Goal: Task Accomplishment & Management: Use online tool/utility

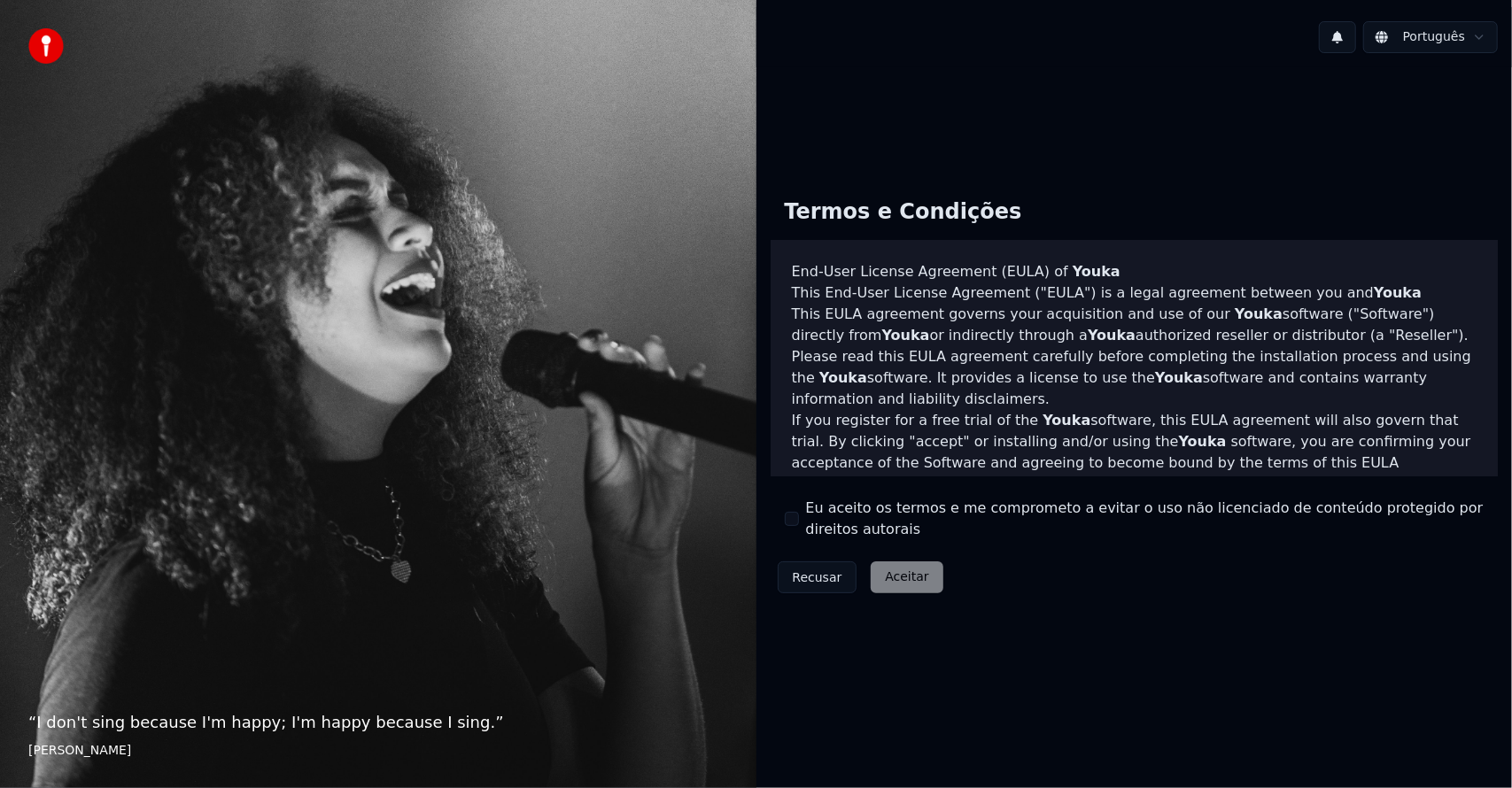
click at [813, 535] on label "Eu aceito os termos e me comprometo a evitar o uso não licenciado de conteúdo p…" at bounding box center [1145, 518] width 678 height 43
click at [799, 526] on button "Eu aceito os termos e me comprometo a evitar o uso não licenciado de conteúdo p…" at bounding box center [791, 518] width 14 height 14
click at [889, 591] on button "Aceitar" at bounding box center [907, 578] width 72 height 32
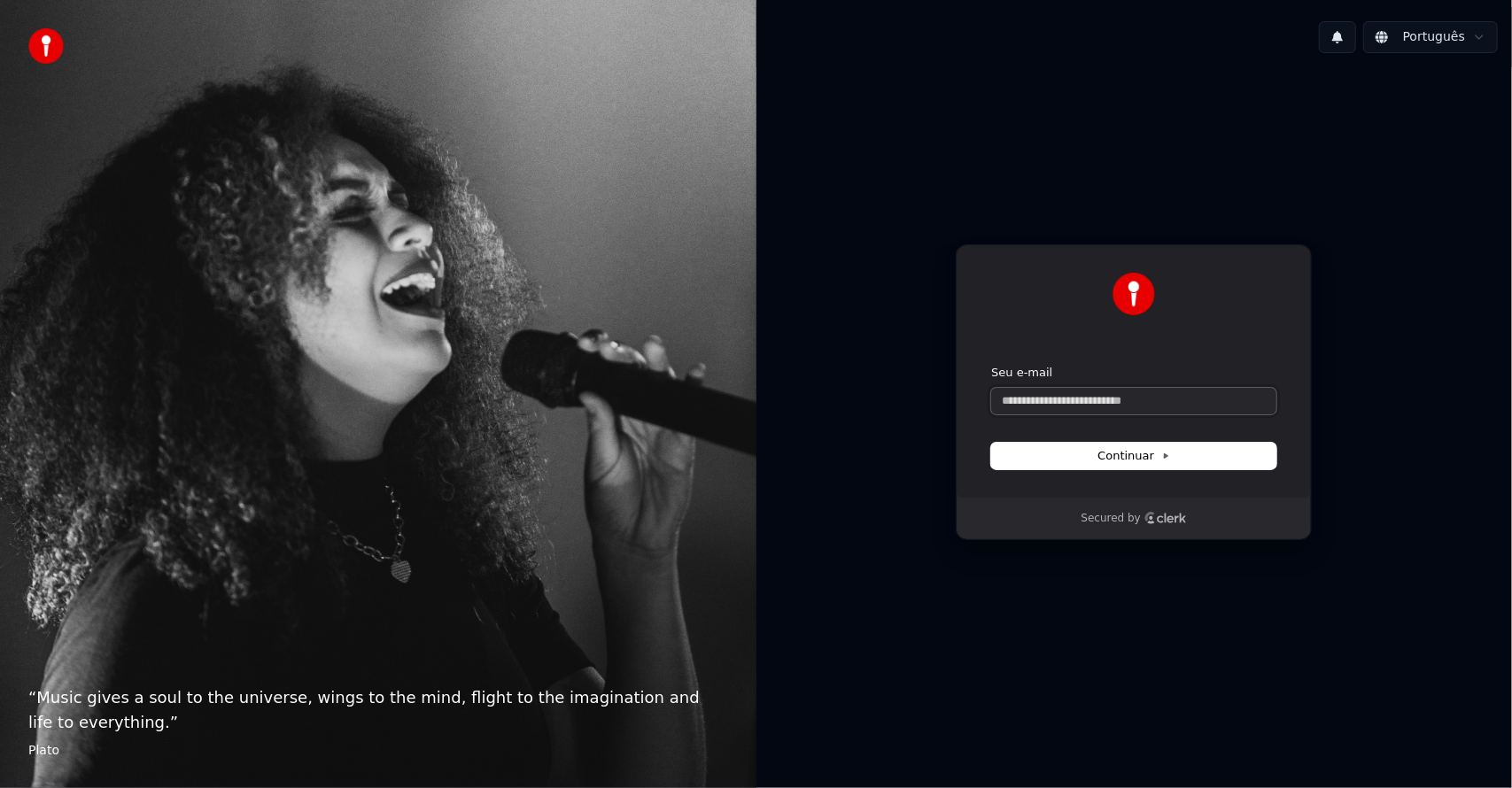
click at [1107, 398] on input "Seu e-mail" at bounding box center [1133, 401] width 285 height 27
click at [1149, 461] on span "Continuar" at bounding box center [1133, 456] width 73 height 16
type input "**********"
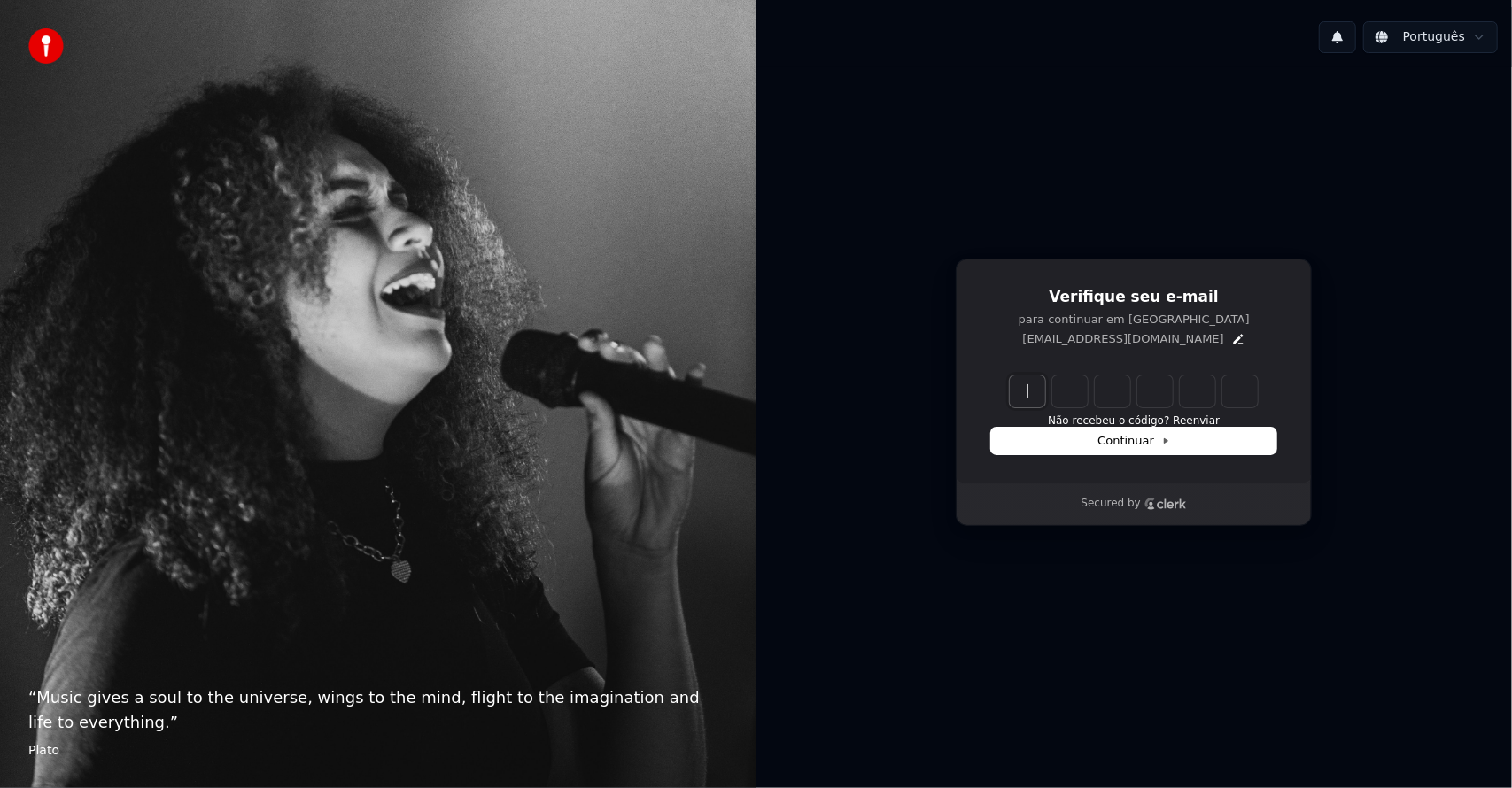
paste input "******"
type input "******"
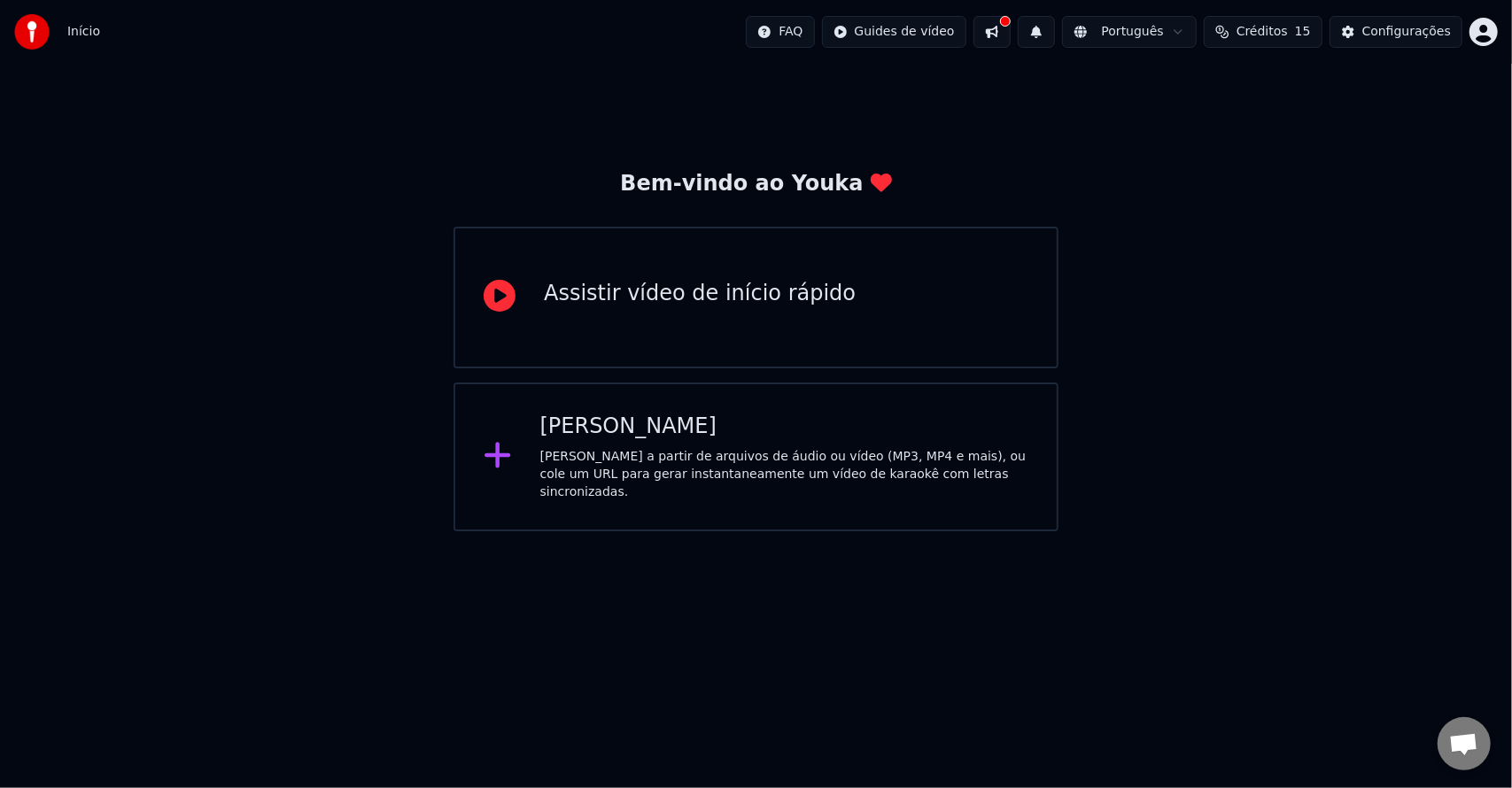
click at [788, 441] on div "[PERSON_NAME]" at bounding box center [783, 427] width 488 height 28
click at [643, 448] on div "Criar Karaokê Crie karaokê a partir de arquivos de áudio ou vídeo (MP3, MP4 e m…" at bounding box center [783, 457] width 488 height 88
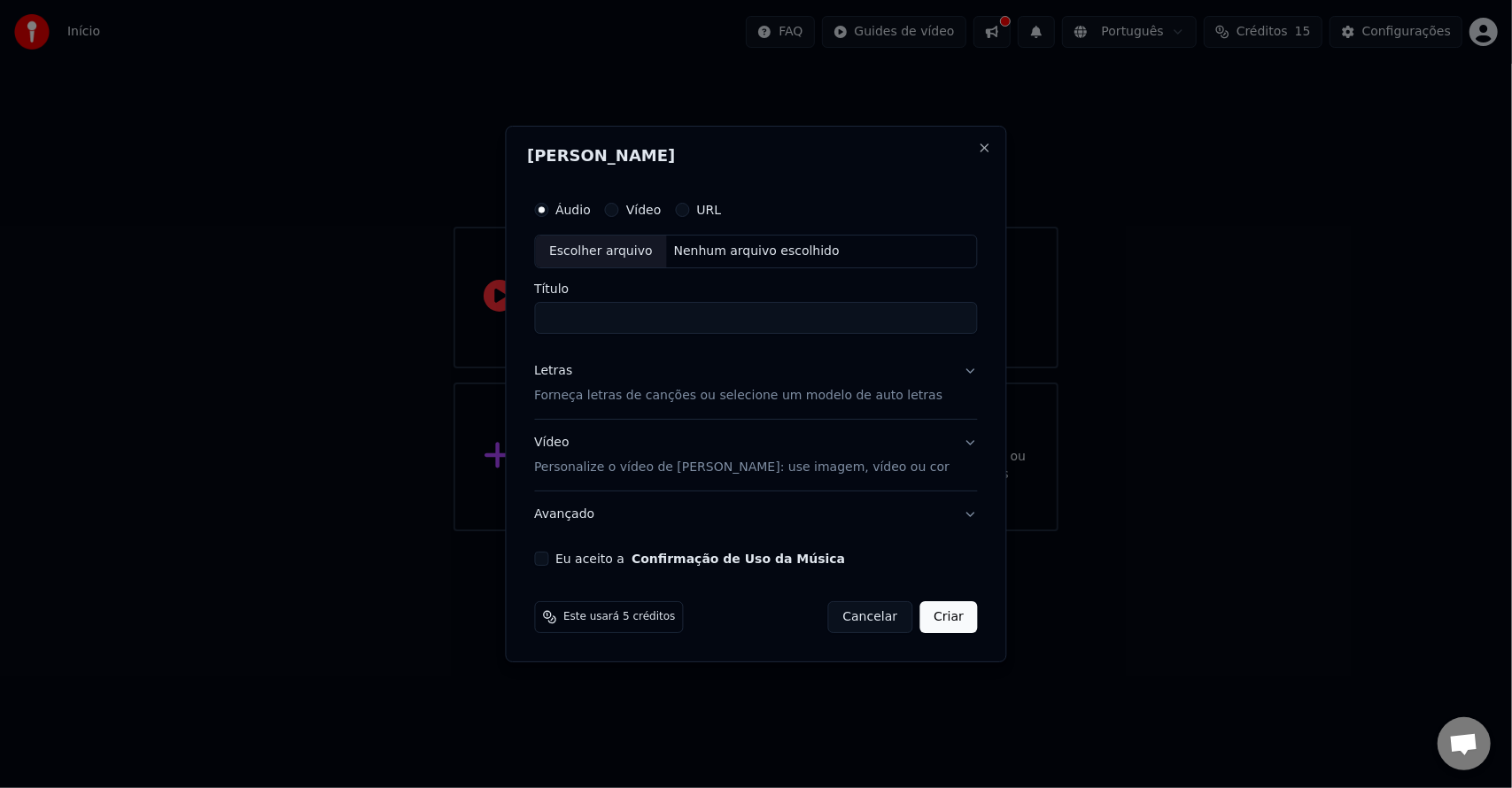
click at [654, 210] on label "Vídeo" at bounding box center [643, 209] width 35 height 12
click at [619, 210] on button "Vídeo" at bounding box center [611, 209] width 14 height 14
click at [662, 306] on input "Título" at bounding box center [756, 318] width 443 height 32
type input "******"
click at [655, 237] on div "Escolher arquivo" at bounding box center [601, 252] width 132 height 32
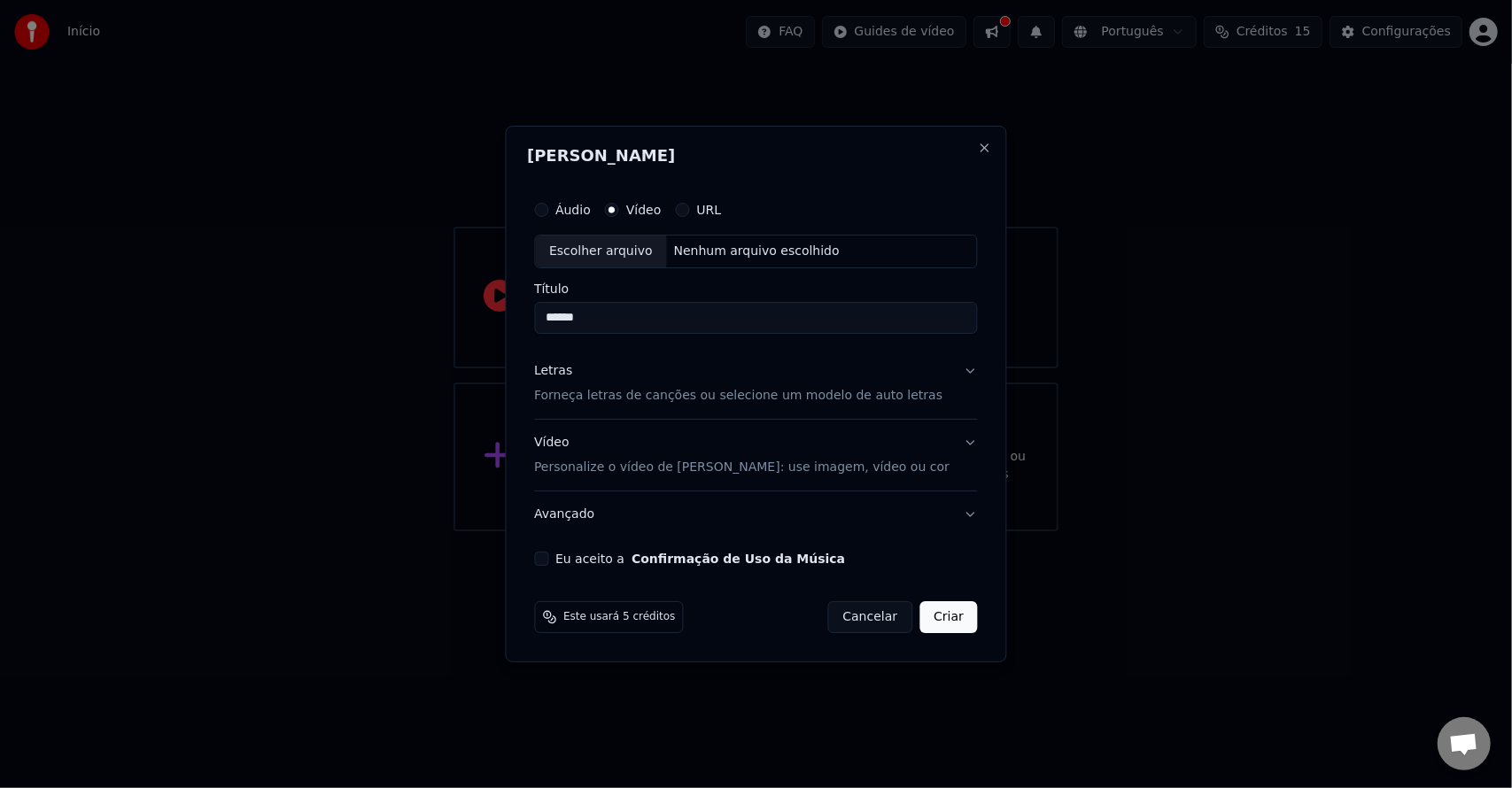
click at [590, 216] on label "Áudio" at bounding box center [572, 209] width 35 height 12
click at [549, 217] on button "Áudio" at bounding box center [541, 209] width 14 height 14
click at [574, 208] on div "Áudio" at bounding box center [563, 209] width 57 height 14
click at [657, 260] on div "Escolher arquivo" at bounding box center [601, 252] width 132 height 32
type input "**********"
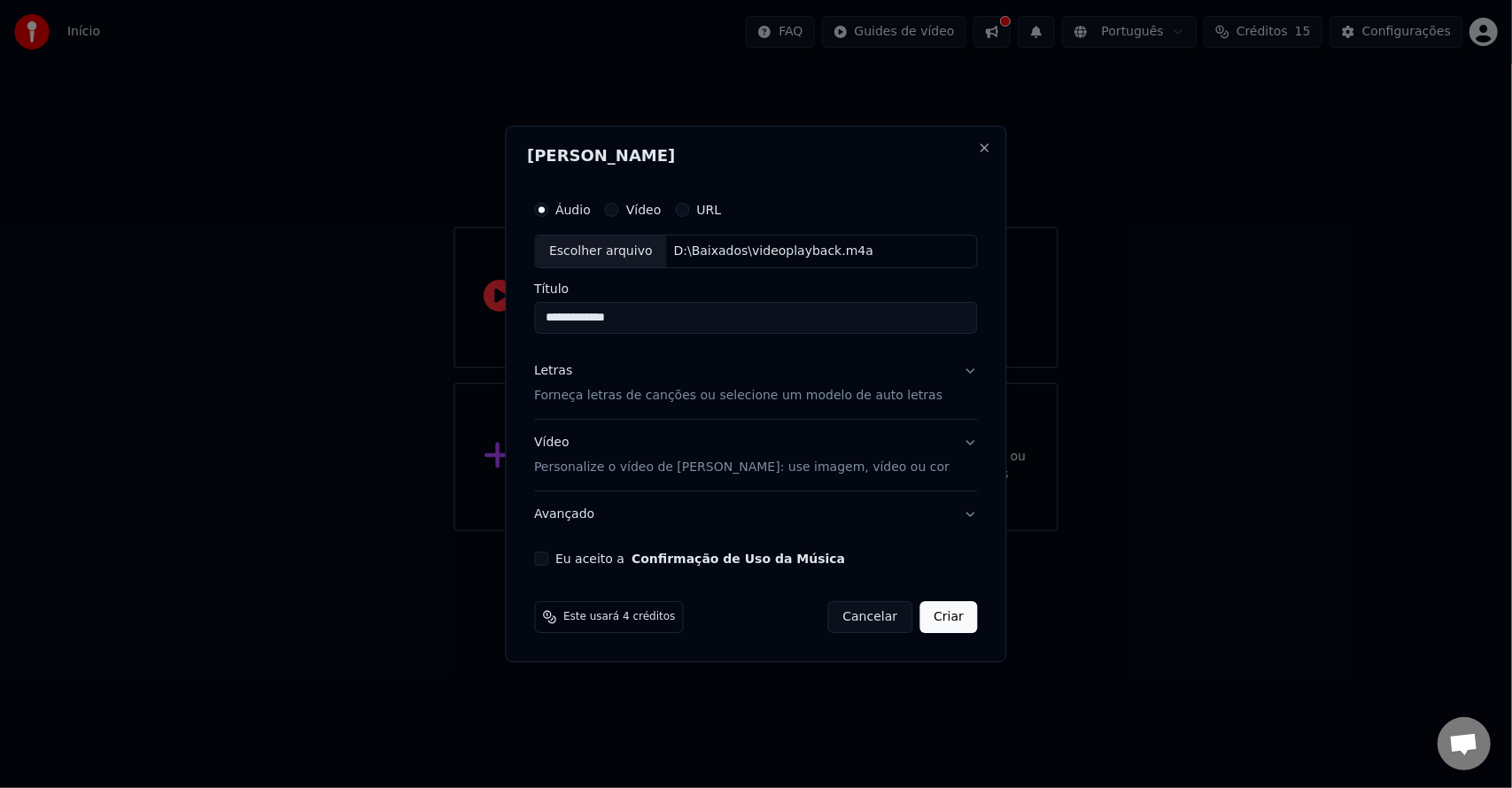
click at [621, 556] on label "Eu aceito a Confirmação de Uso da Música" at bounding box center [700, 558] width 290 height 12
click at [549, 556] on button "Eu aceito a Confirmação de Uso da Música" at bounding box center [541, 558] width 14 height 14
click at [936, 618] on button "Criar" at bounding box center [948, 618] width 59 height 32
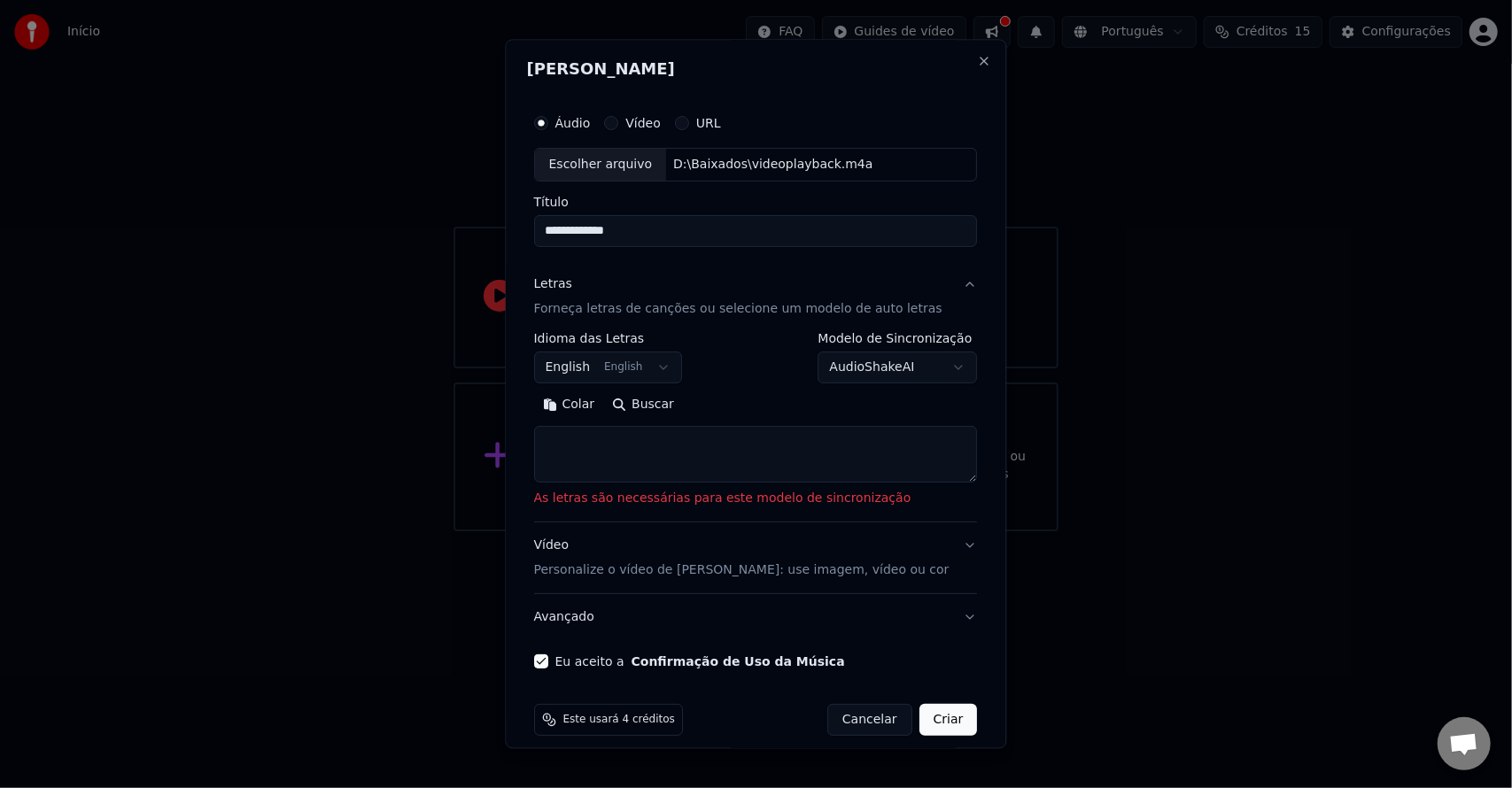
click at [736, 458] on textarea at bounding box center [756, 455] width 443 height 57
paste textarea "**********"
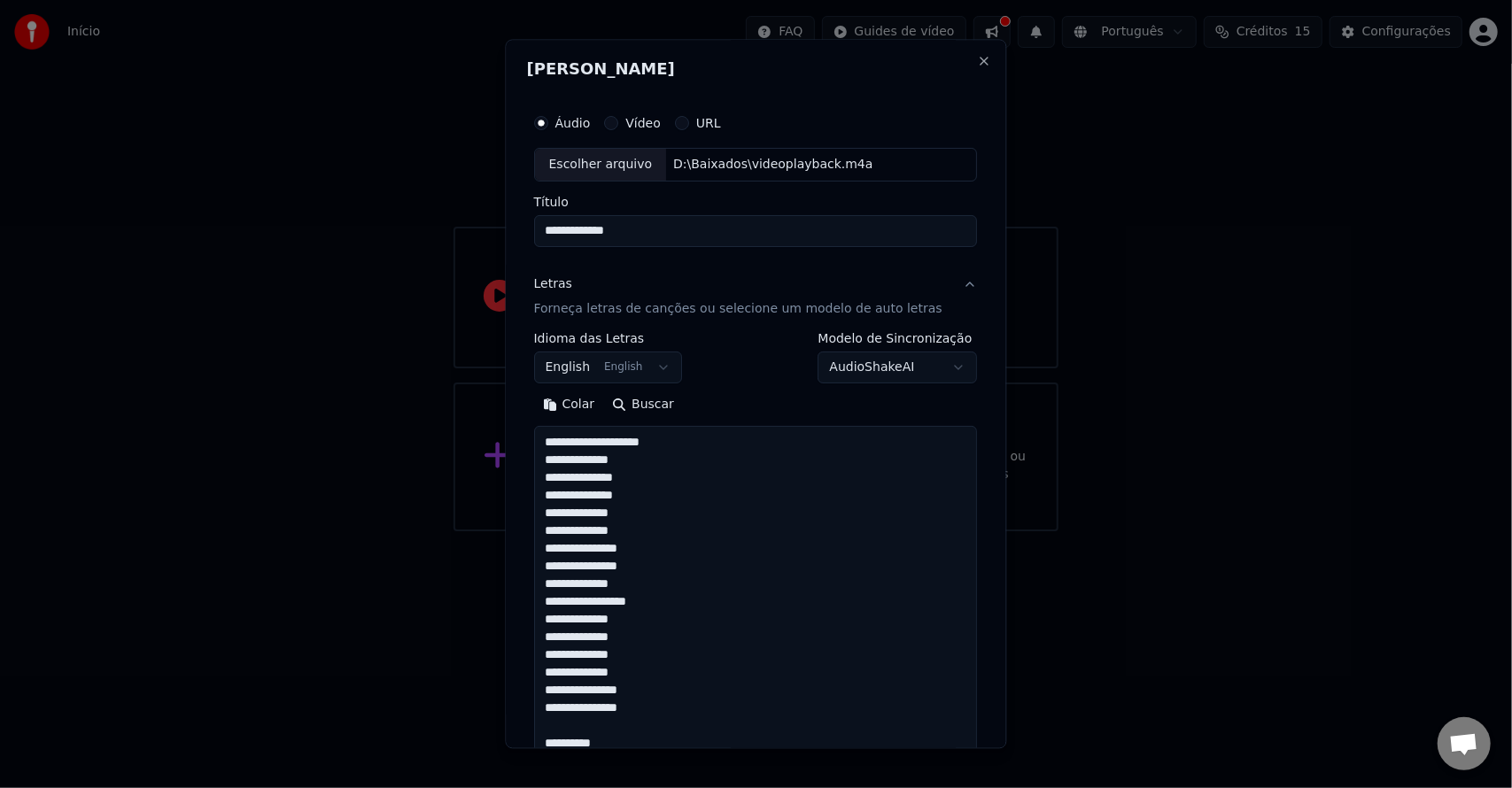
scroll to position [1455, 0]
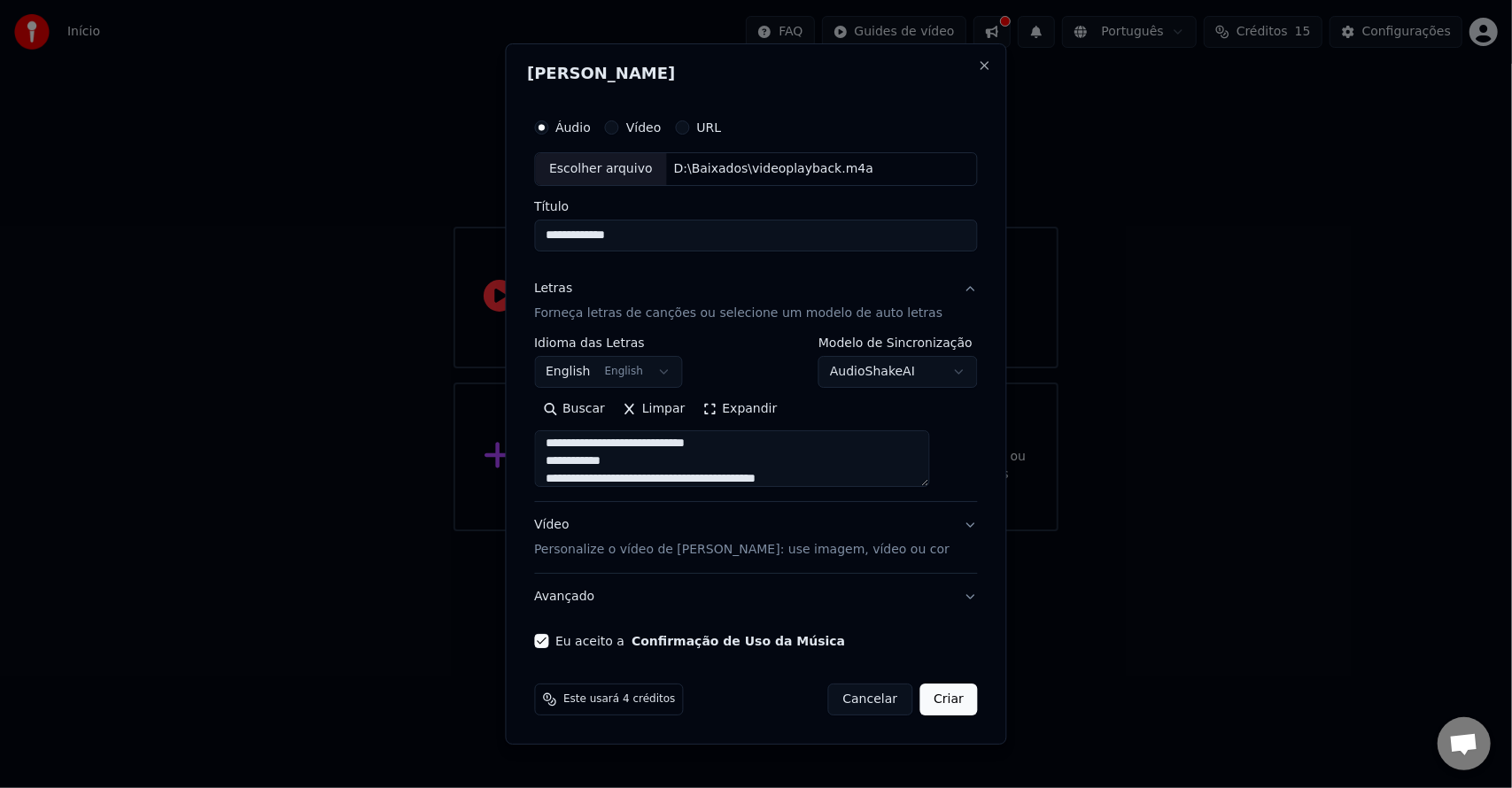
type textarea "**********"
click at [930, 694] on button "Criar" at bounding box center [948, 700] width 59 height 32
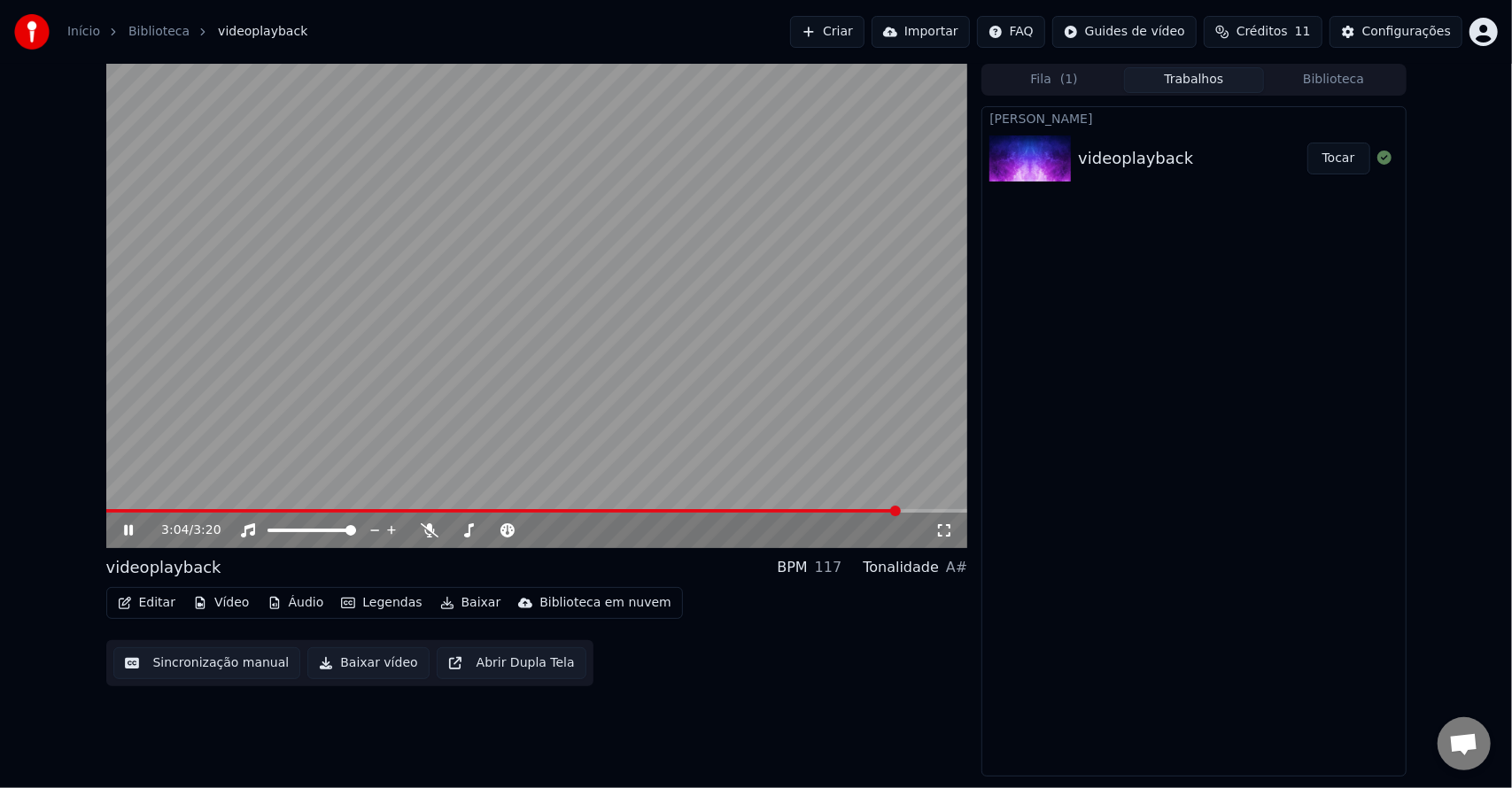
drag, startPoint x: 703, startPoint y: 507, endPoint x: 694, endPoint y: 508, distance: 9.1
click at [694, 508] on video at bounding box center [537, 305] width 862 height 484
click at [106, 510] on span at bounding box center [106, 511] width 0 height 4
click at [226, 372] on video at bounding box center [537, 305] width 862 height 484
click at [477, 532] on span at bounding box center [477, 529] width 10 height 10
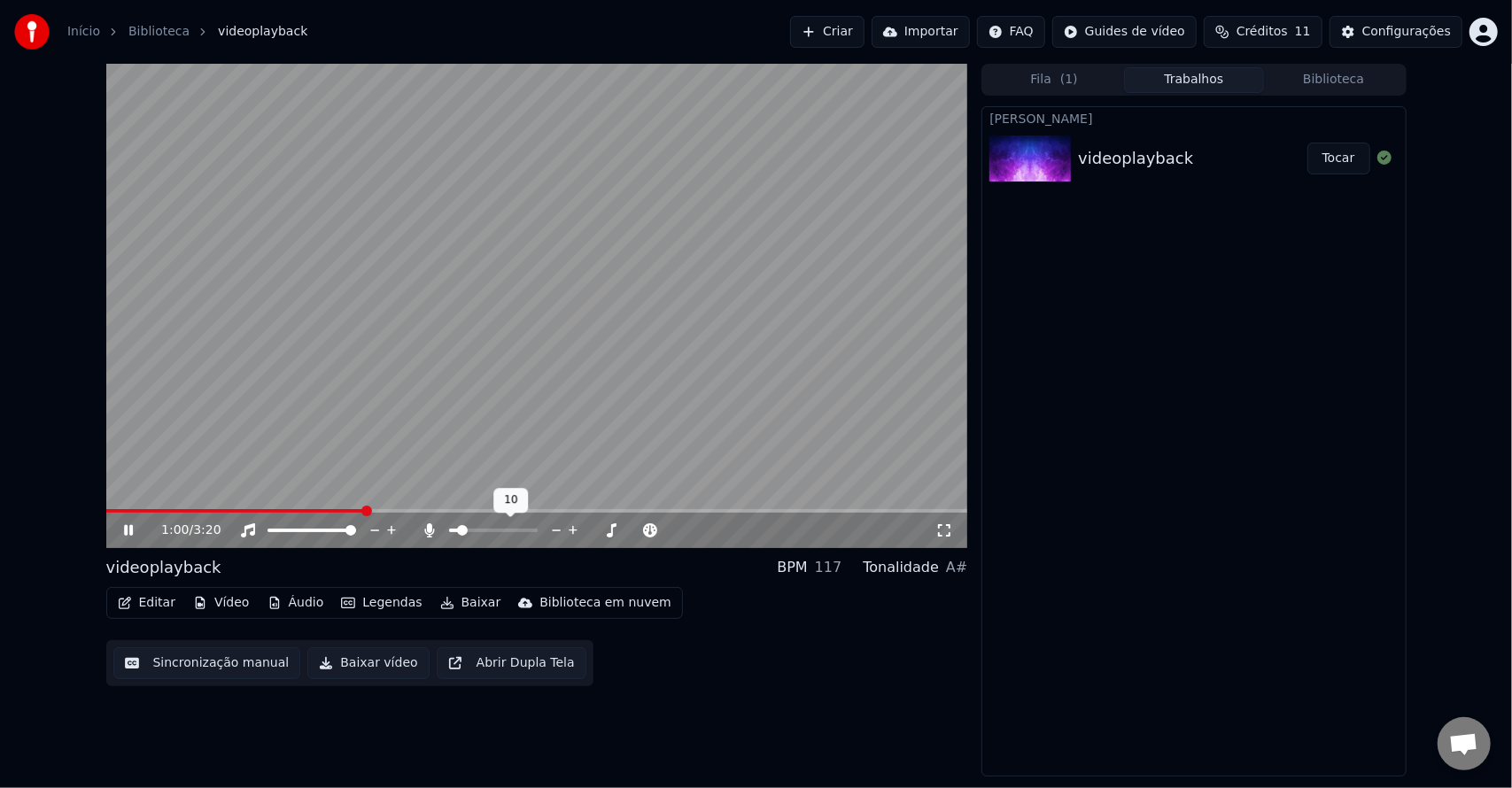
click at [458, 528] on span at bounding box center [461, 529] width 10 height 10
click at [497, 326] on video at bounding box center [537, 305] width 862 height 484
click at [262, 438] on video at bounding box center [537, 305] width 862 height 484
click at [489, 532] on span at bounding box center [493, 530] width 88 height 4
drag, startPoint x: 383, startPoint y: 512, endPoint x: 47, endPoint y: 522, distance: 336.1
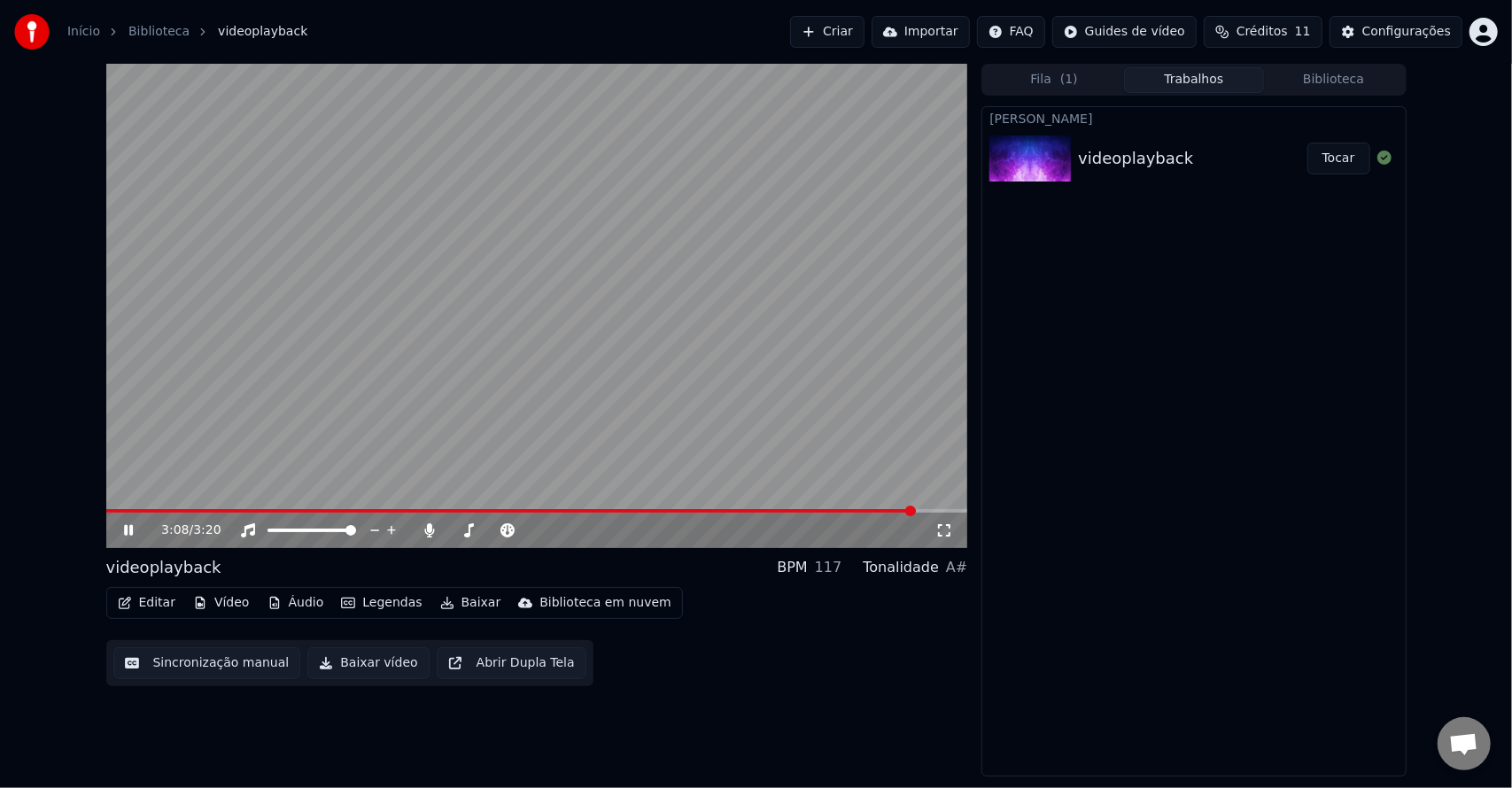
click at [47, 522] on div "3:08 / 3:20 videoplayback BPM 117 Tonalidade A# Editar Vídeo Áudio Legendas Bai…" at bounding box center [756, 420] width 1512 height 713
click at [173, 510] on span at bounding box center [514, 511] width 817 height 4
click at [255, 482] on video at bounding box center [537, 305] width 862 height 484
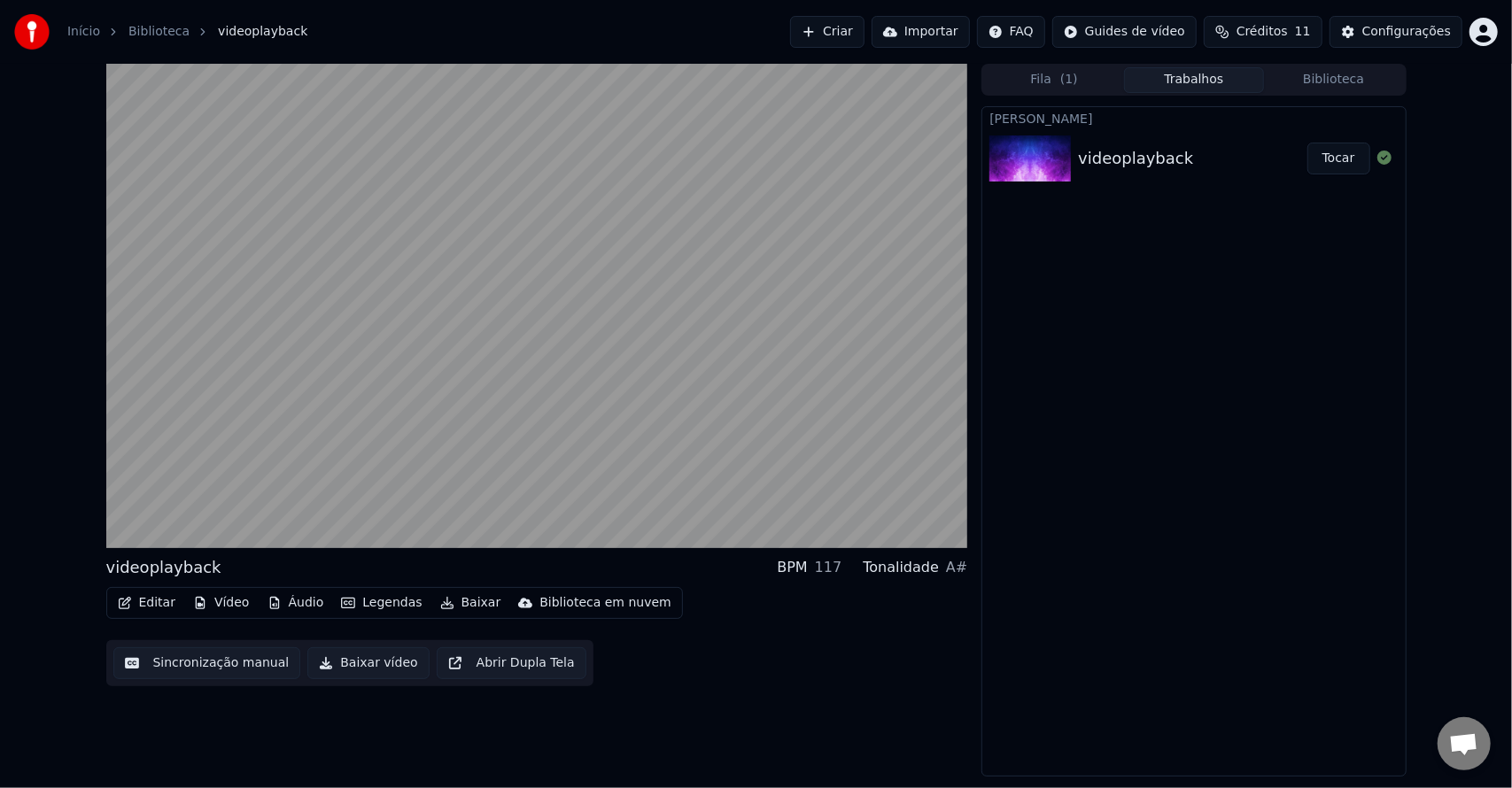
click at [385, 604] on button "Legendas" at bounding box center [381, 603] width 95 height 25
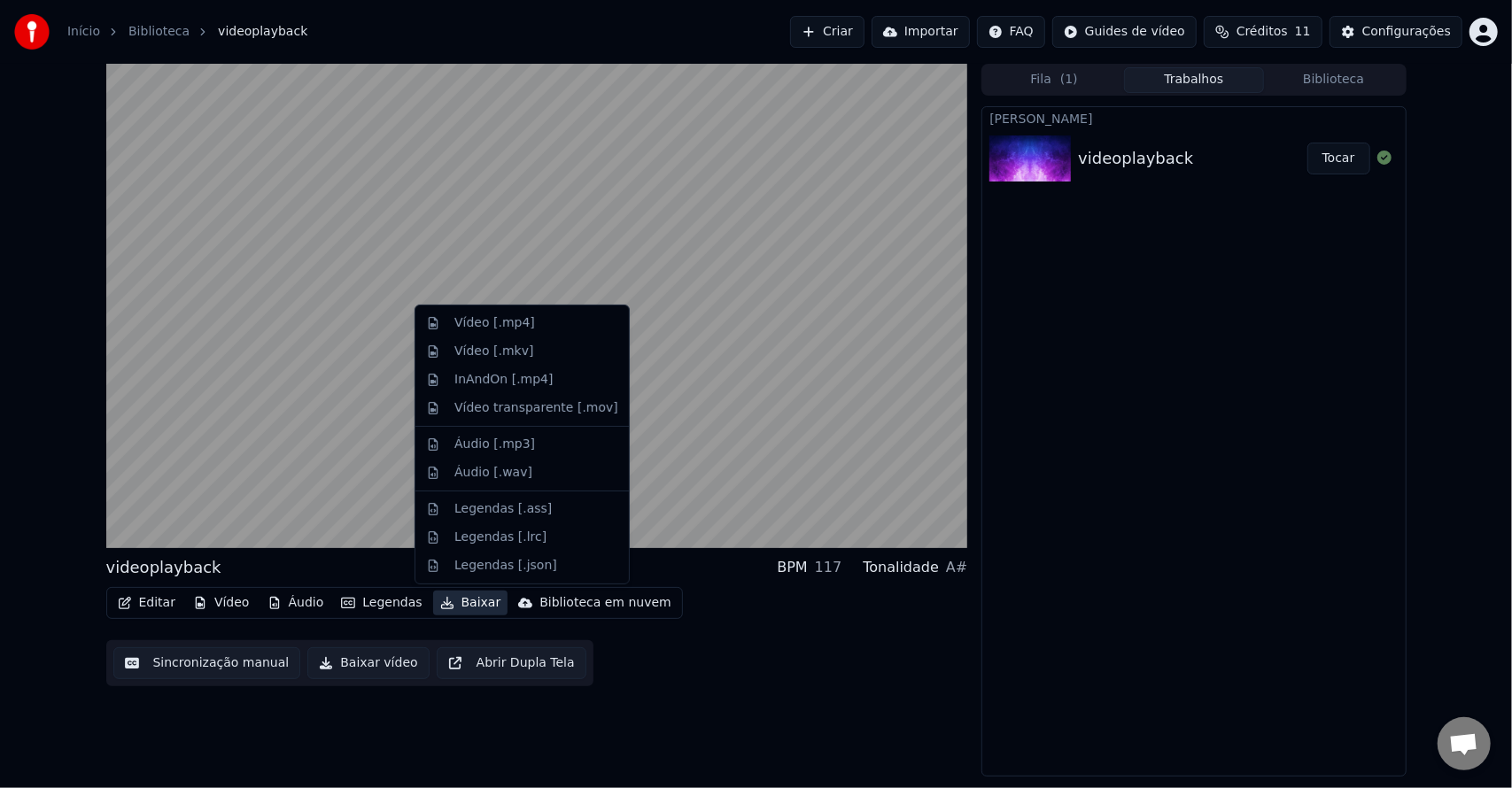
click at [673, 680] on div "Editar Vídeo Áudio Legendas Baixar Biblioteca em nuvem Sincronização manual Bai…" at bounding box center [537, 636] width 862 height 99
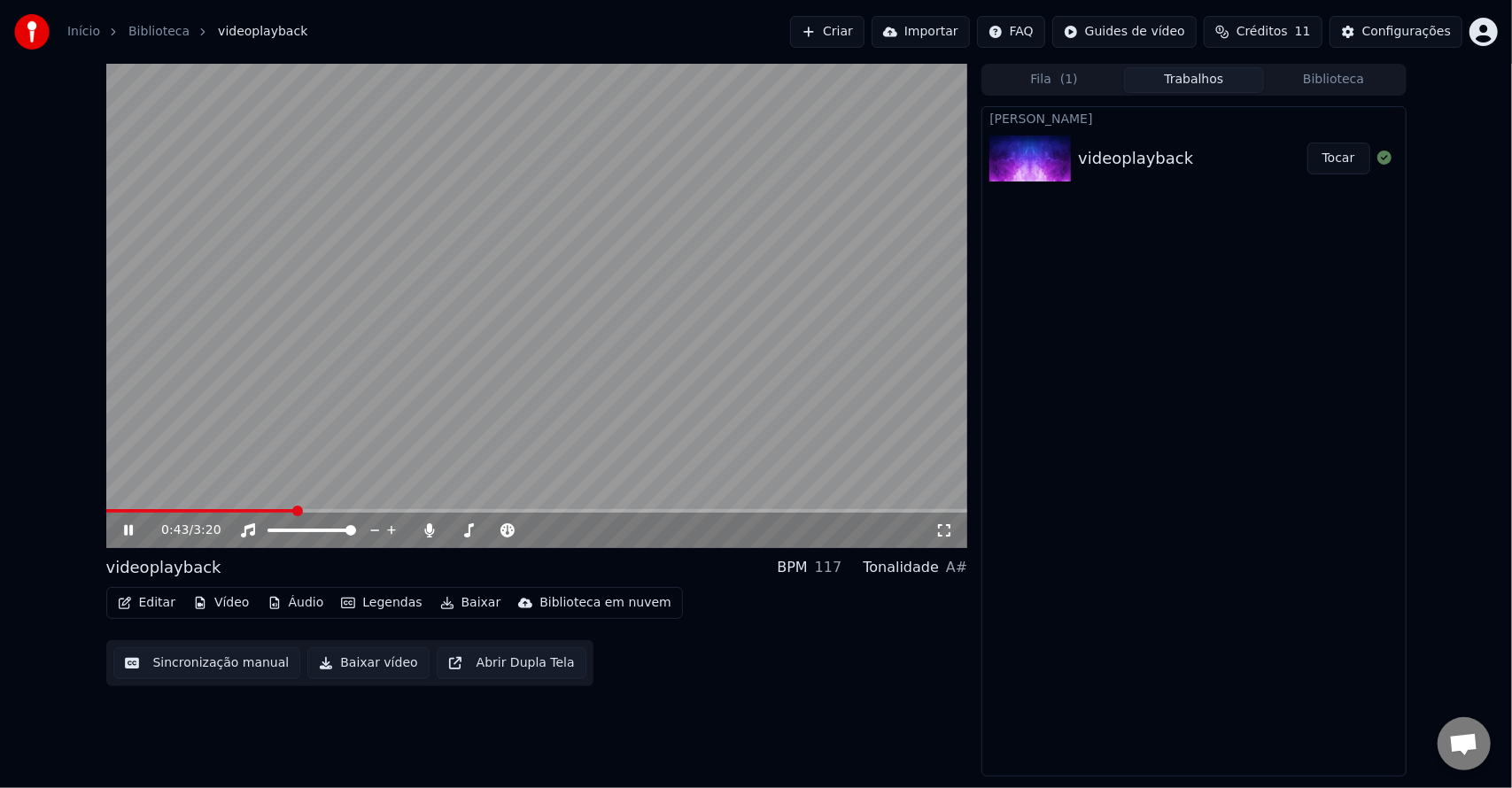
click at [476, 391] on video at bounding box center [537, 305] width 862 height 484
click at [864, 29] on button "Criar" at bounding box center [827, 32] width 75 height 32
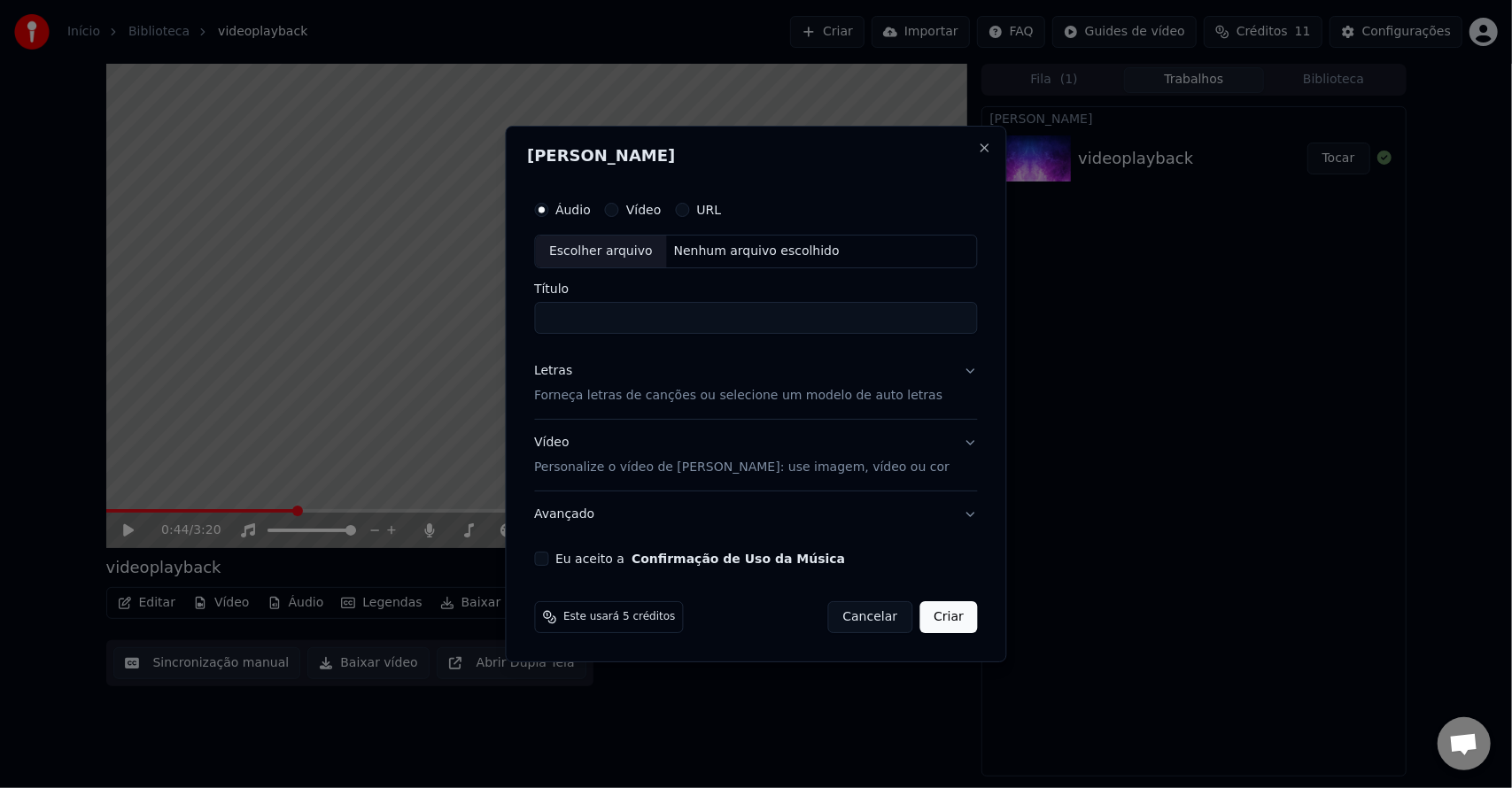
click at [729, 257] on div "Nenhum arquivo escolhido" at bounding box center [757, 251] width 180 height 18
click at [619, 216] on button "Vídeo" at bounding box center [611, 209] width 14 height 14
click at [712, 250] on div "Nenhum arquivo escolhido" at bounding box center [757, 251] width 180 height 18
type input "***"
click at [924, 609] on button "Criar" at bounding box center [948, 618] width 59 height 32
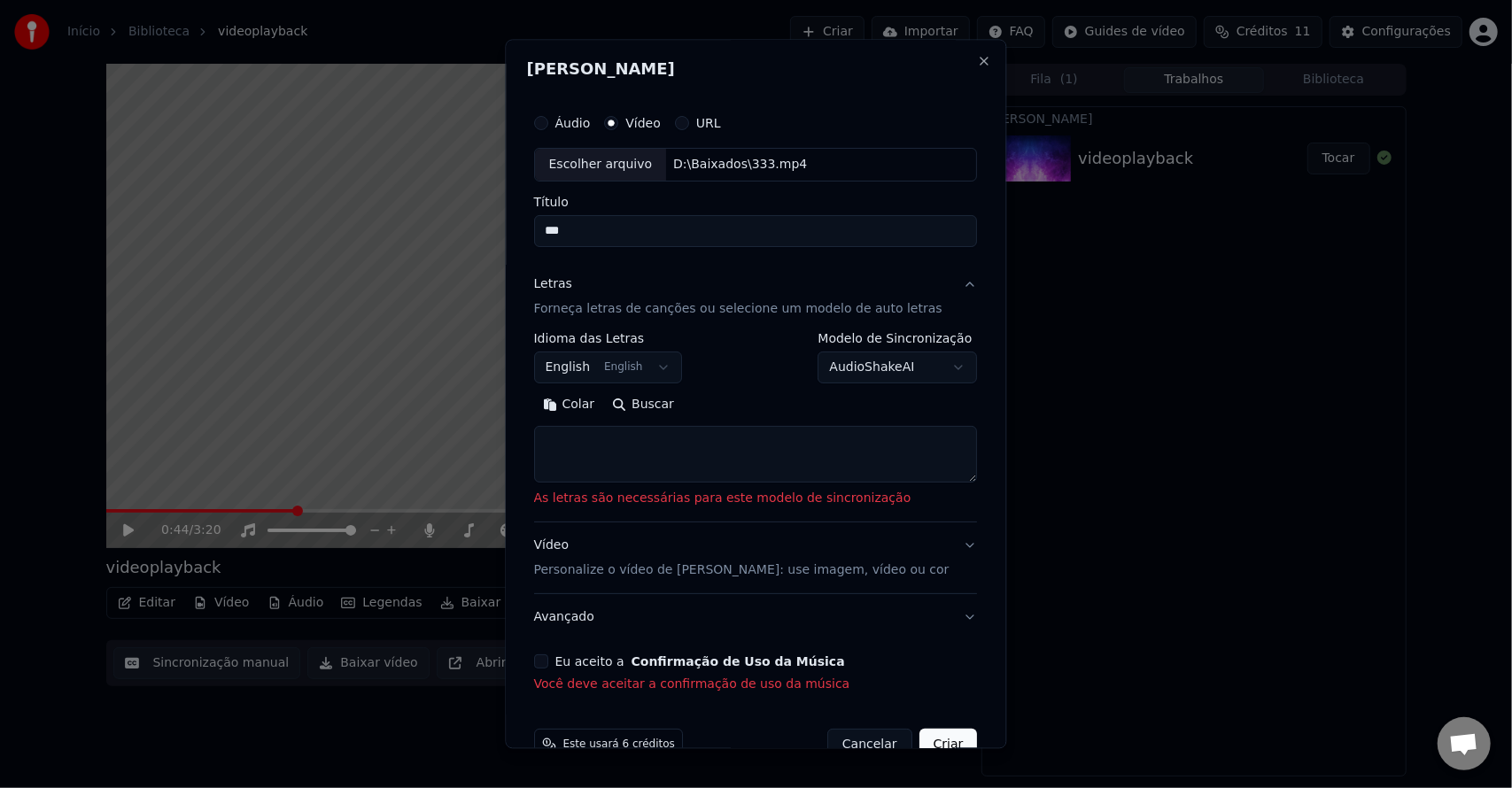
click at [738, 458] on textarea at bounding box center [756, 455] width 443 height 57
paste textarea "**********"
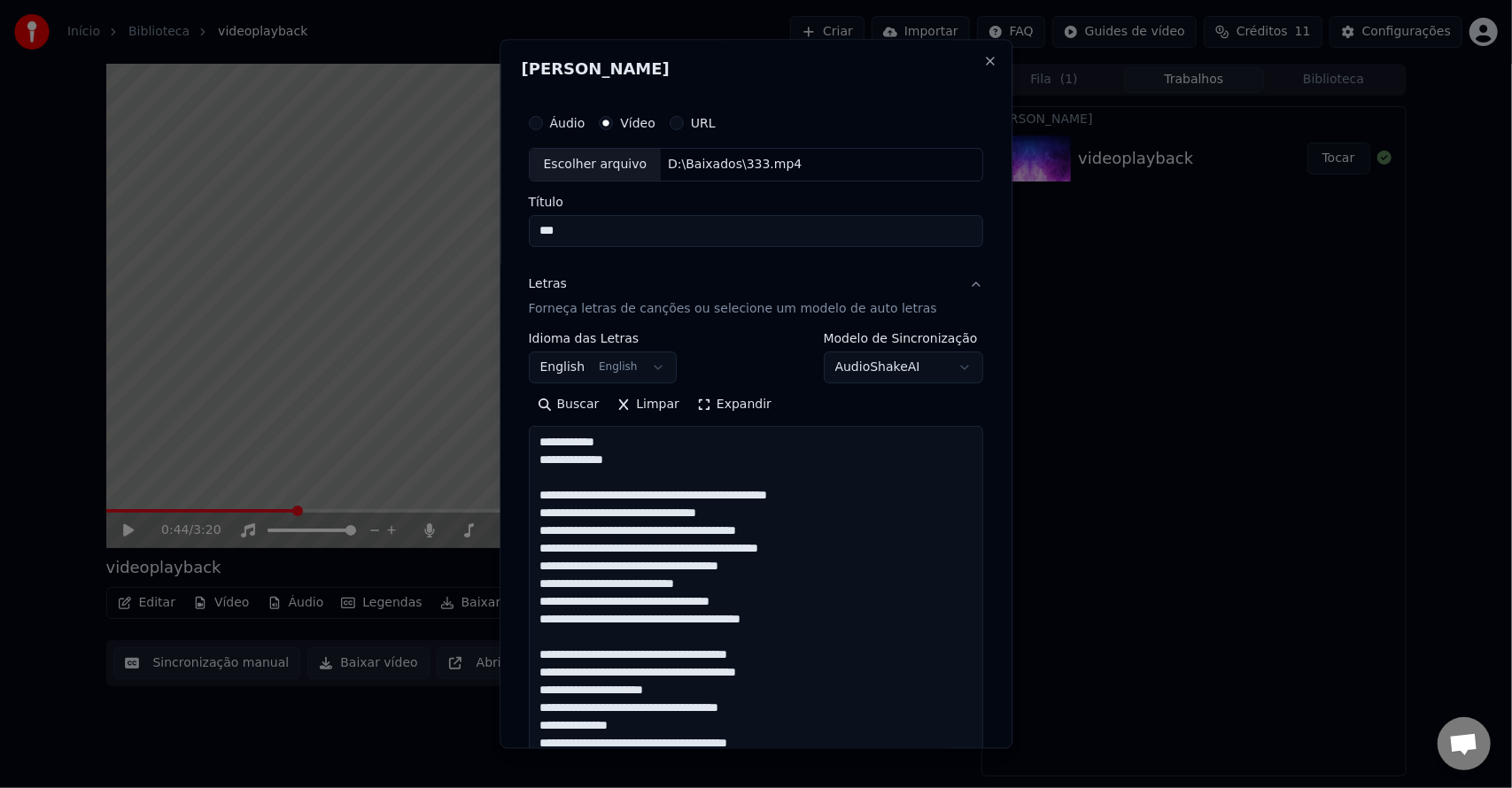
scroll to position [1154, 0]
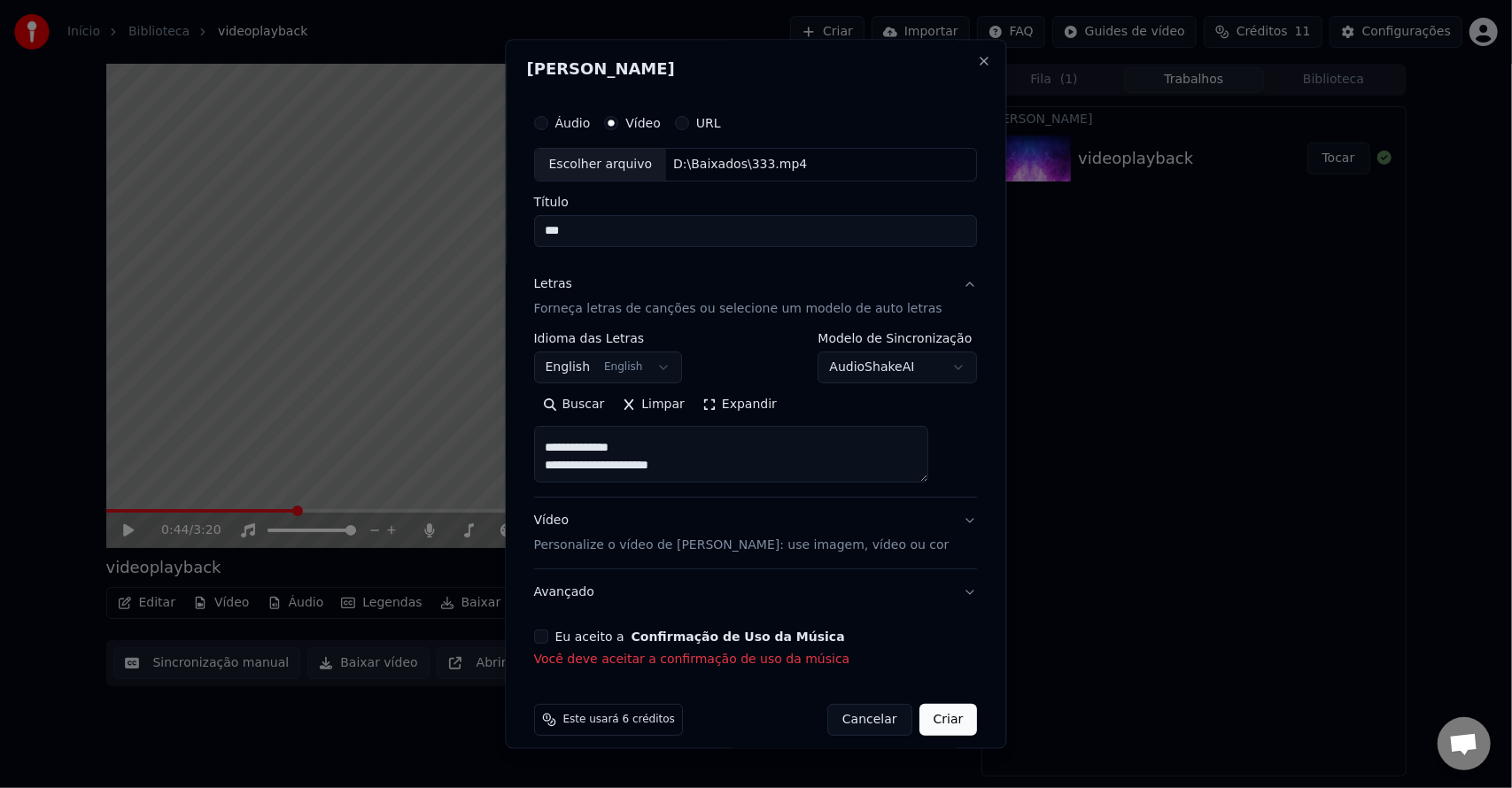
type textarea "**********"
click at [562, 627] on div "**********" at bounding box center [755, 387] width 458 height 577
click at [549, 632] on button "Eu aceito a Confirmação de Uso da Música" at bounding box center [541, 636] width 14 height 14
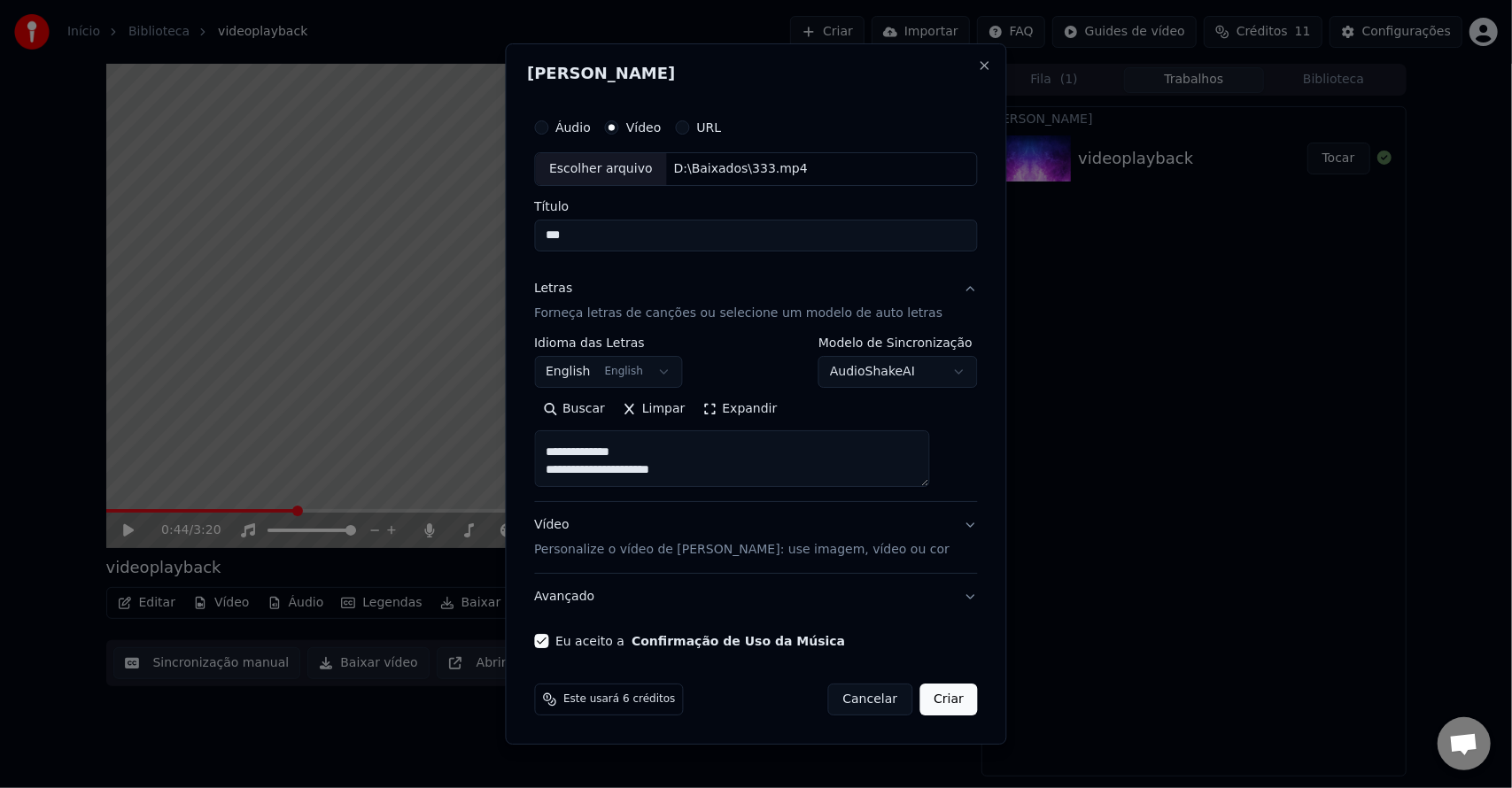
click at [945, 528] on button "Vídeo Personalize o vídeo de karaokê: use imagem, vídeo ou cor" at bounding box center [756, 537] width 443 height 71
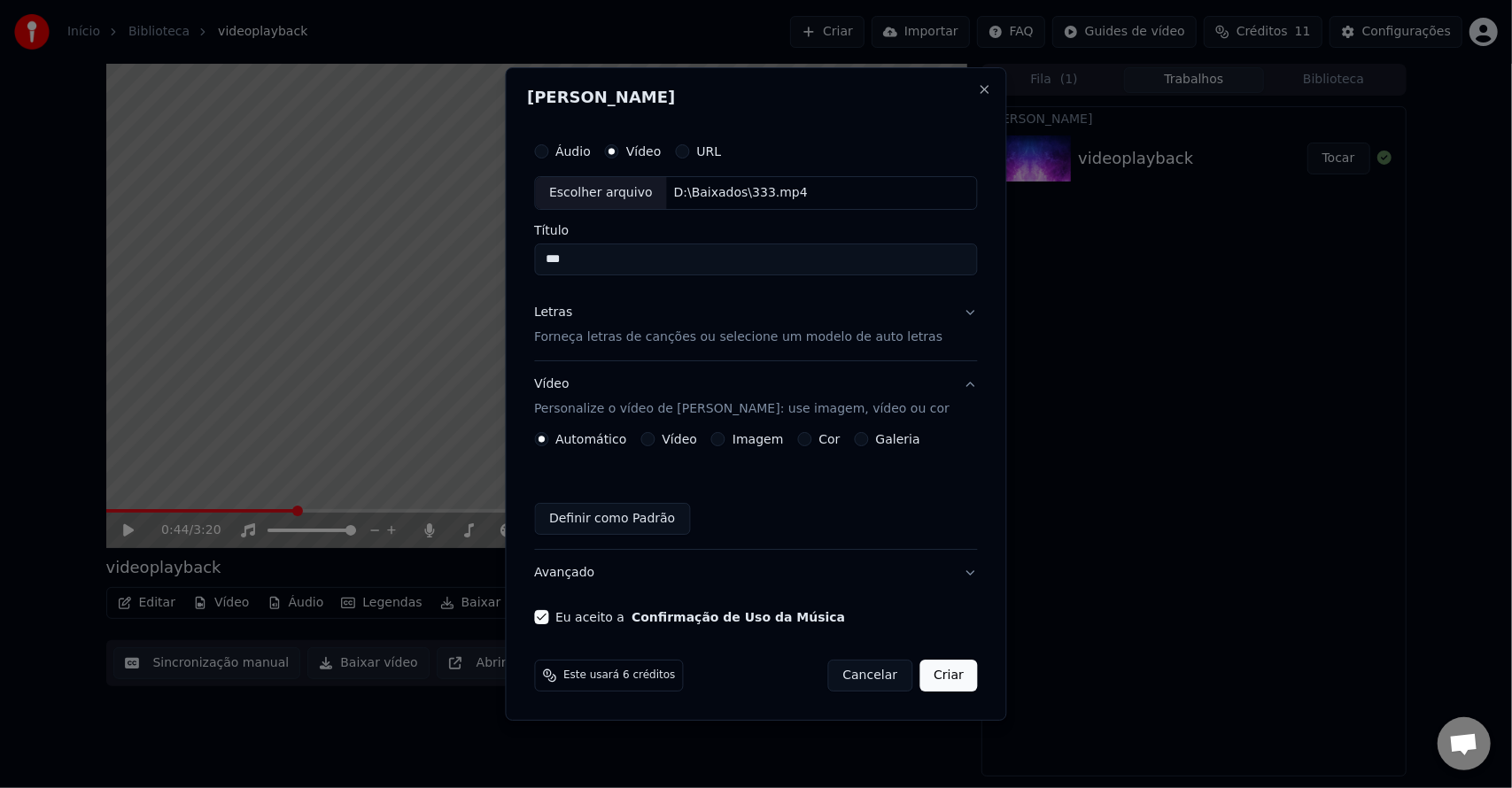
click at [919, 674] on button "Criar" at bounding box center [948, 675] width 59 height 32
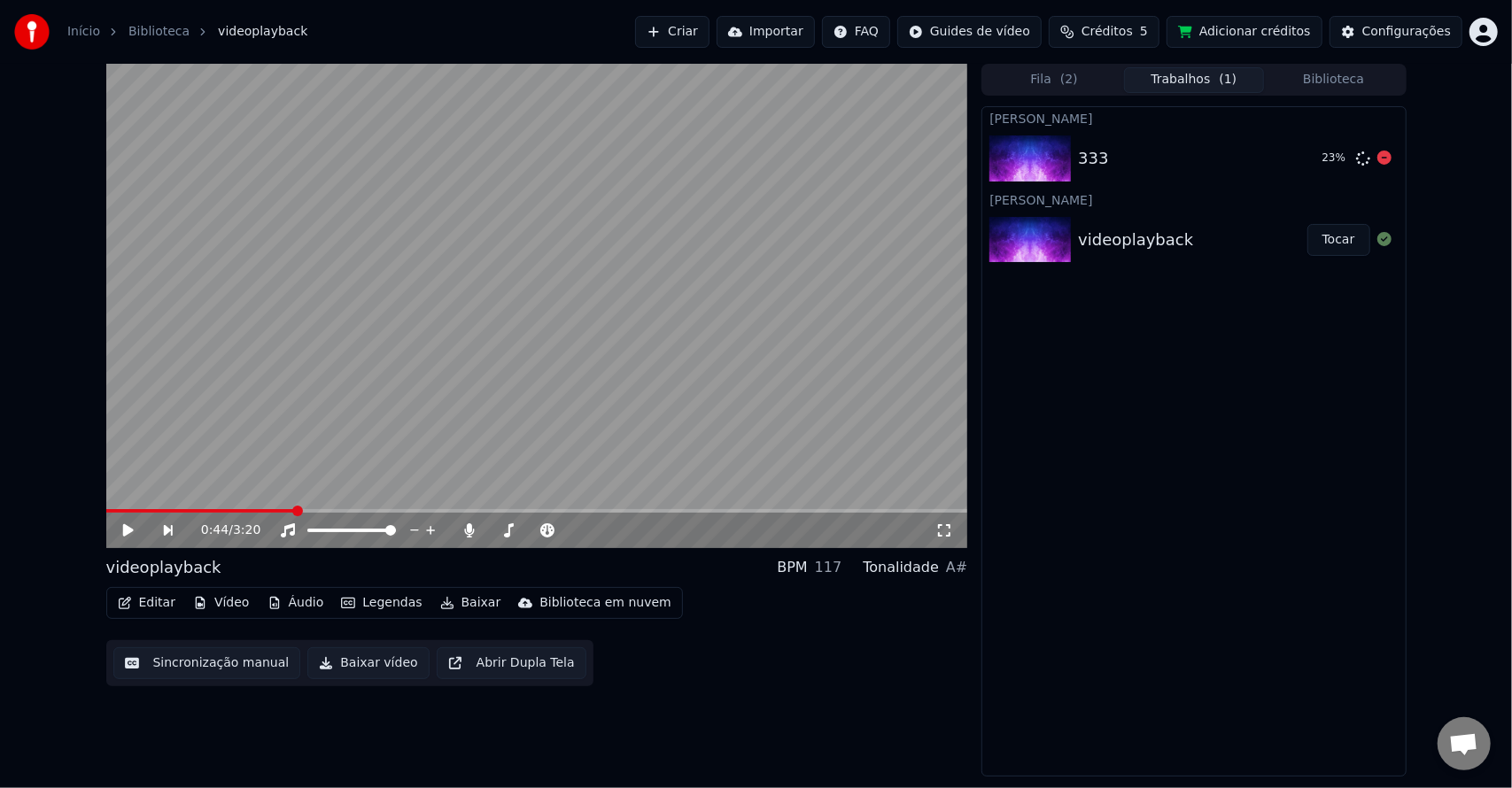
click at [1123, 163] on div "333" at bounding box center [1193, 158] width 229 height 25
click at [1020, 173] on img at bounding box center [1030, 158] width 81 height 46
drag, startPoint x: 1345, startPoint y: 543, endPoint x: 1310, endPoint y: 319, distance: 226.7
click at [1343, 542] on div "Criar Karaokê 333 Tocar Criar Karaokê videoplayback Tocar" at bounding box center [1194, 441] width 424 height 671
click at [1348, 165] on button "Tocar" at bounding box center [1339, 159] width 63 height 32
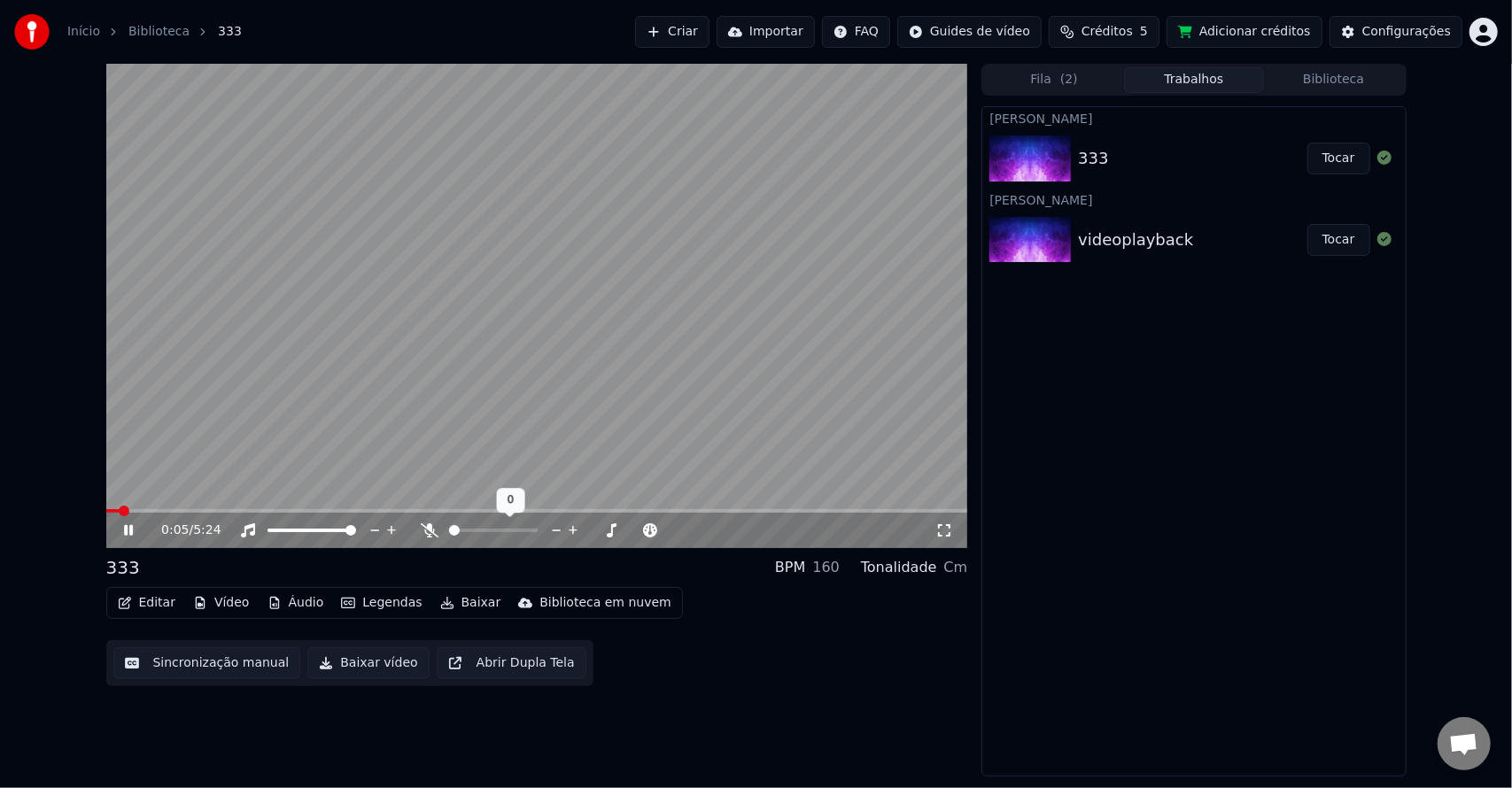
click at [449, 531] on span at bounding box center [454, 529] width 10 height 10
click at [725, 338] on video at bounding box center [537, 305] width 862 height 484
click at [647, 365] on video at bounding box center [537, 305] width 862 height 484
drag, startPoint x: 317, startPoint y: 505, endPoint x: 120, endPoint y: 507, distance: 197.0
click at [120, 507] on video at bounding box center [537, 305] width 862 height 484
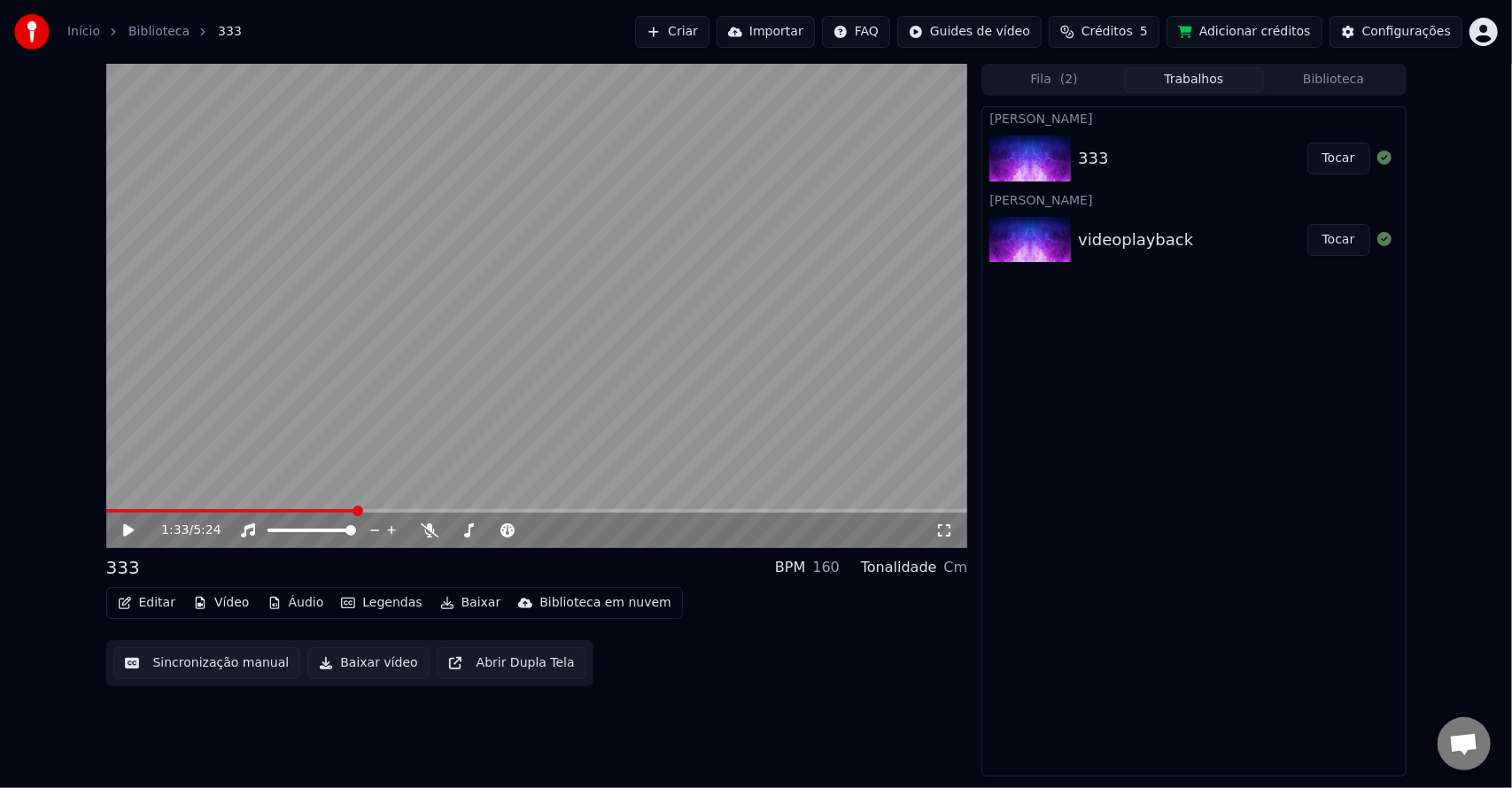
click at [131, 509] on video at bounding box center [537, 305] width 862 height 484
click at [135, 510] on span at bounding box center [231, 511] width 251 height 4
click at [129, 506] on span at bounding box center [134, 510] width 10 height 10
click at [680, 370] on video at bounding box center [537, 305] width 862 height 484
click at [497, 353] on video at bounding box center [537, 305] width 862 height 484
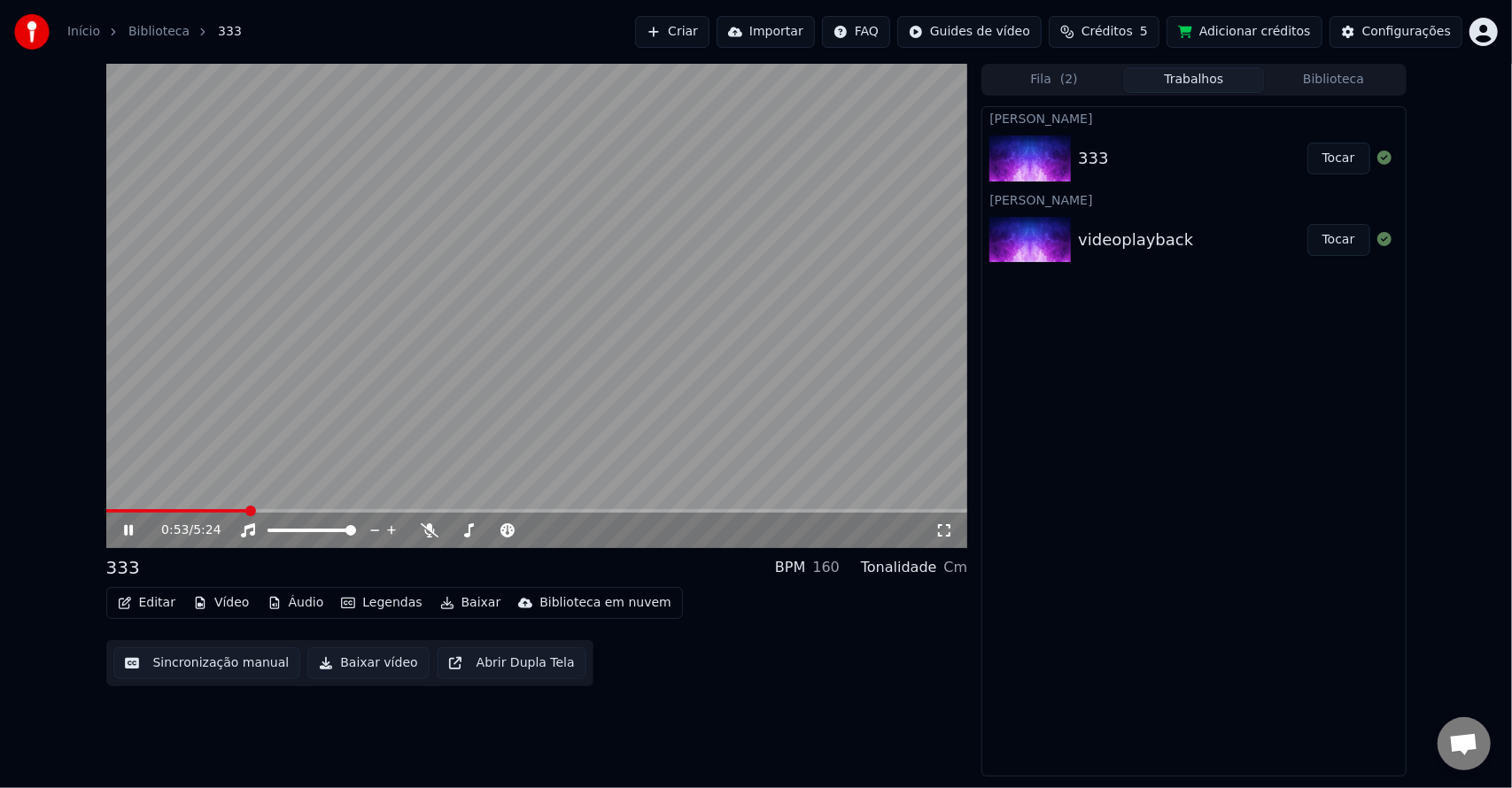
drag, startPoint x: 175, startPoint y: 508, endPoint x: 73, endPoint y: 502, distance: 102.2
click at [73, 502] on div "0:53 / 5:24 333 BPM 160 Tonalidade Cm Editar Vídeo Áudio Legendas Baixar Biblio…" at bounding box center [756, 420] width 1512 height 713
click at [143, 508] on video at bounding box center [537, 305] width 862 height 484
click at [146, 510] on span at bounding box center [126, 511] width 40 height 4
click at [347, 387] on video at bounding box center [537, 305] width 862 height 484
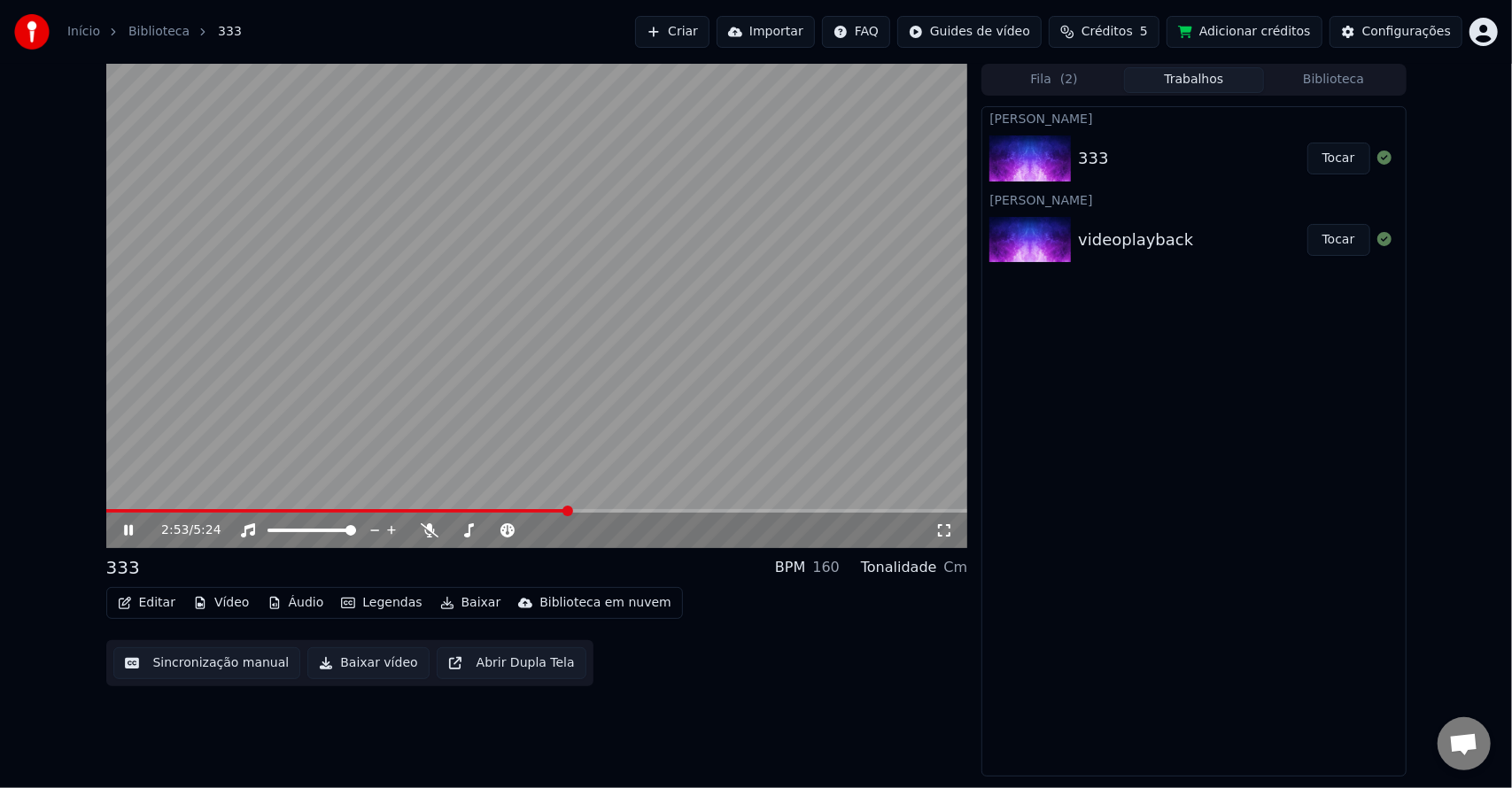
drag, startPoint x: 836, startPoint y: 207, endPoint x: 979, endPoint y: 548, distance: 369.8
click at [836, 207] on video at bounding box center [537, 305] width 862 height 484
